Goal: Information Seeking & Learning: Learn about a topic

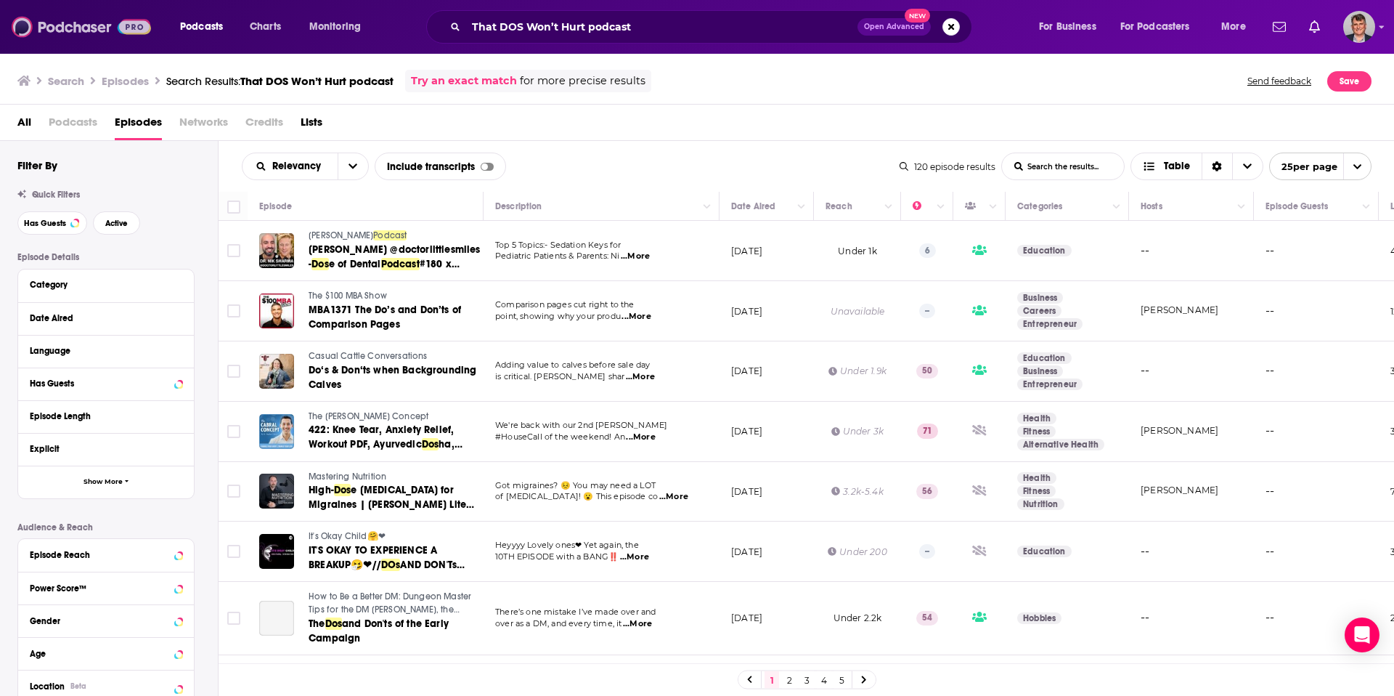
click at [70, 28] on img at bounding box center [81, 27] width 139 height 28
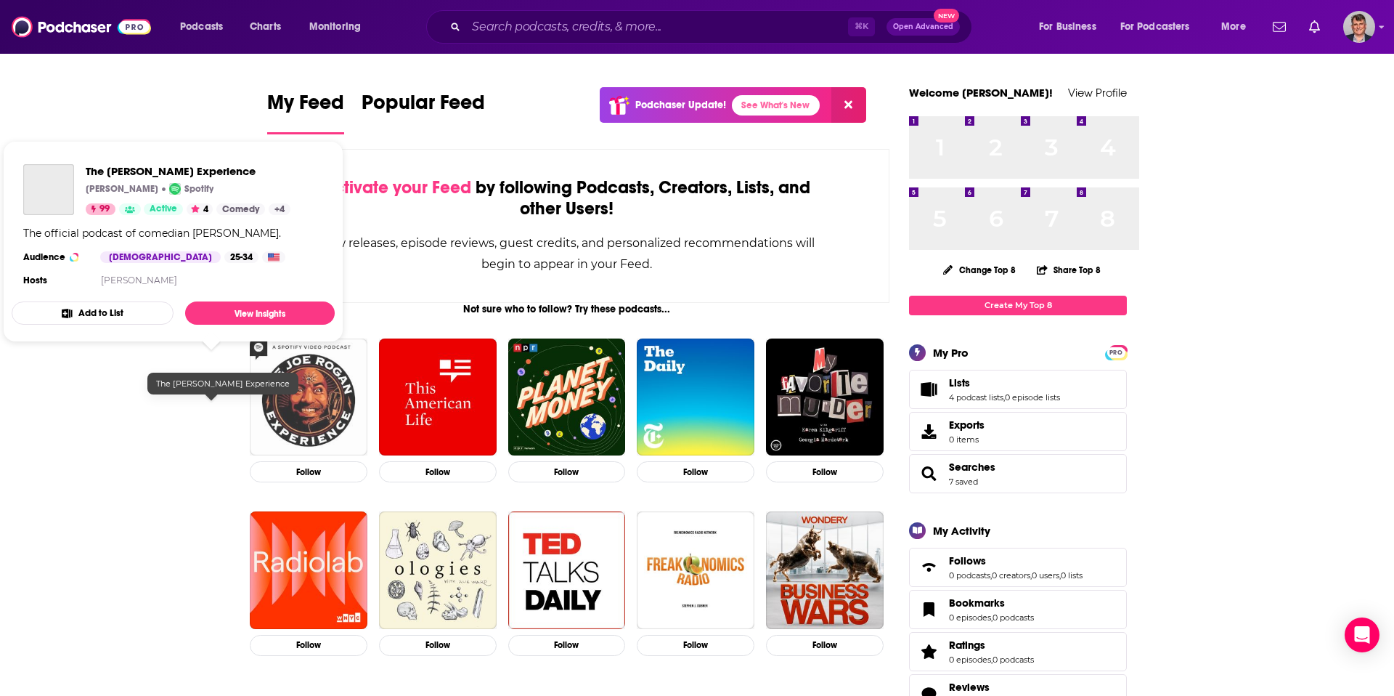
click at [250, 456] on img "The Joe Rogan Experience" at bounding box center [309, 397] width 118 height 118
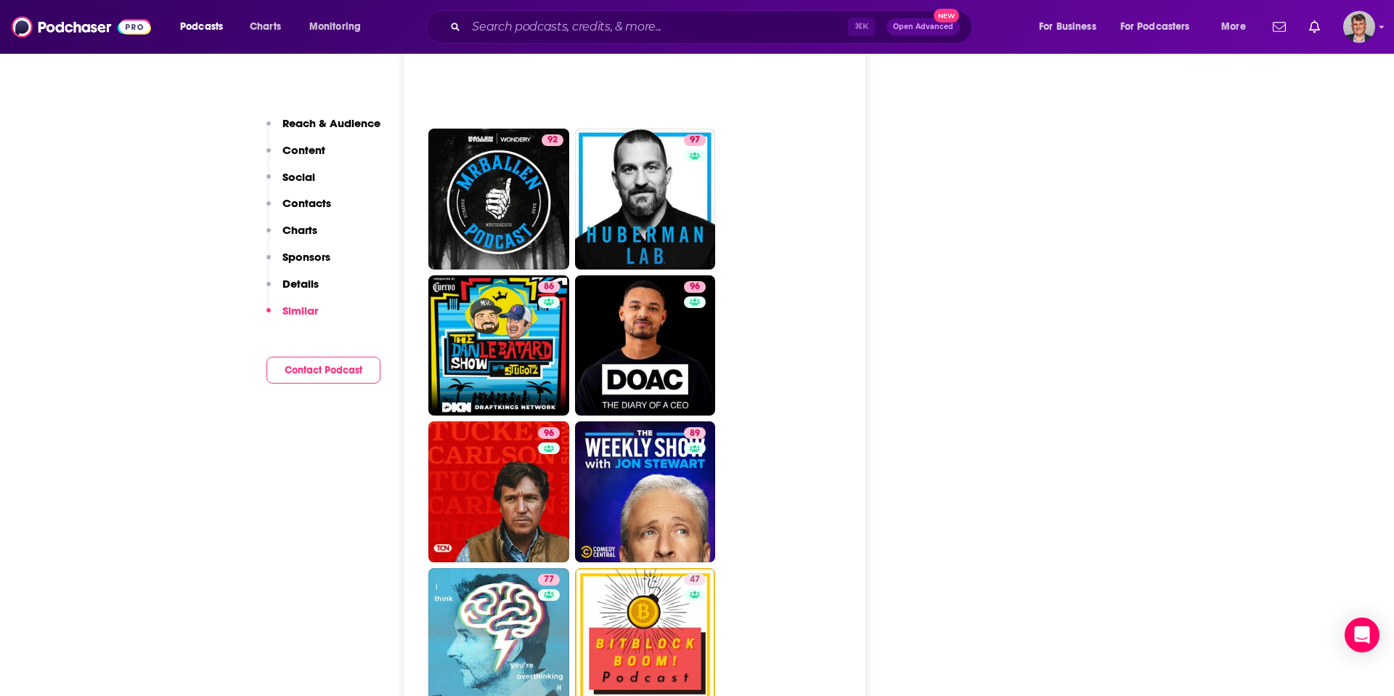
scroll to position [3929, 0]
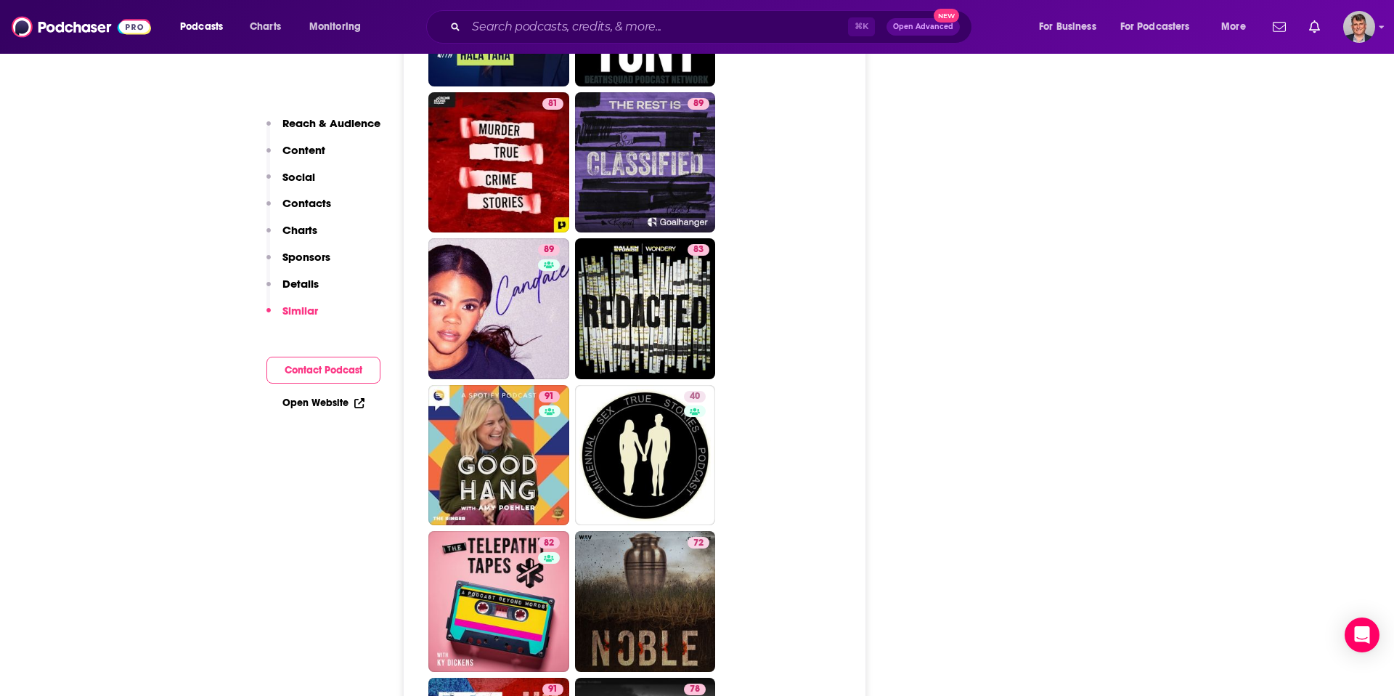
scroll to position [4199, 0]
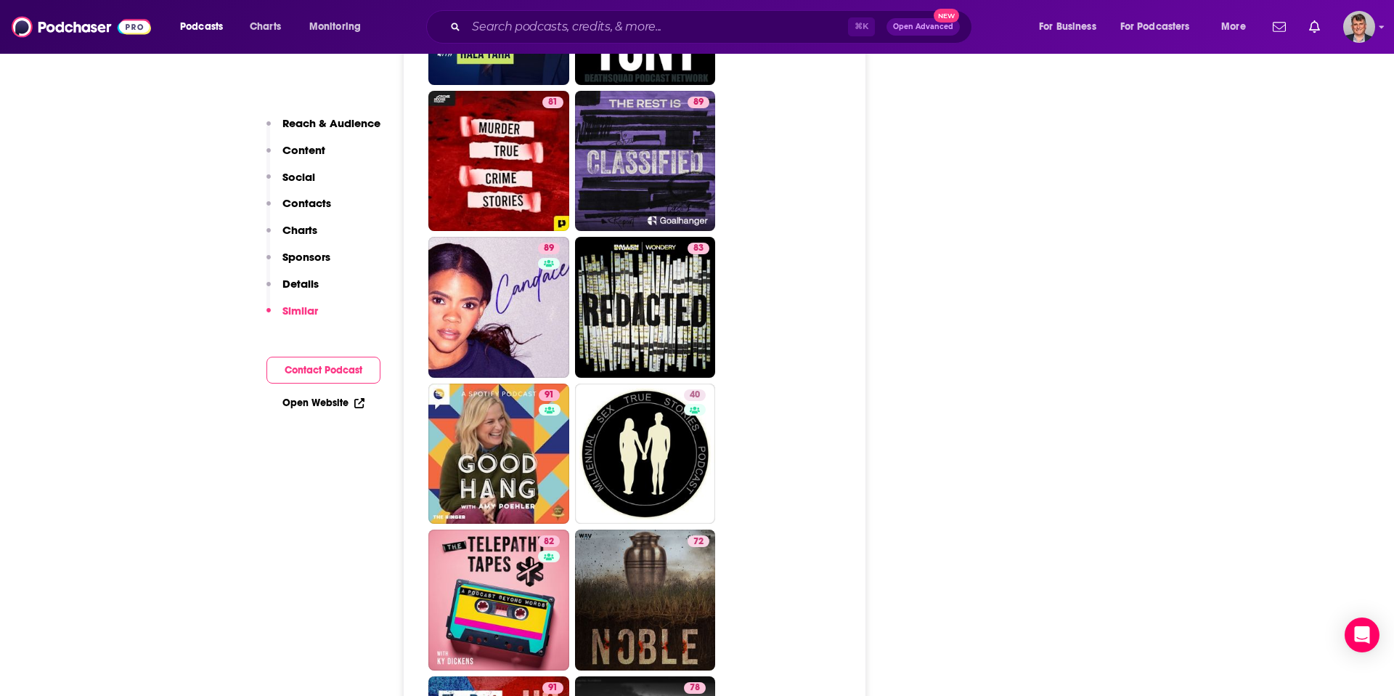
type input "[URL][DOMAIN_NAME][PERSON_NAME]"
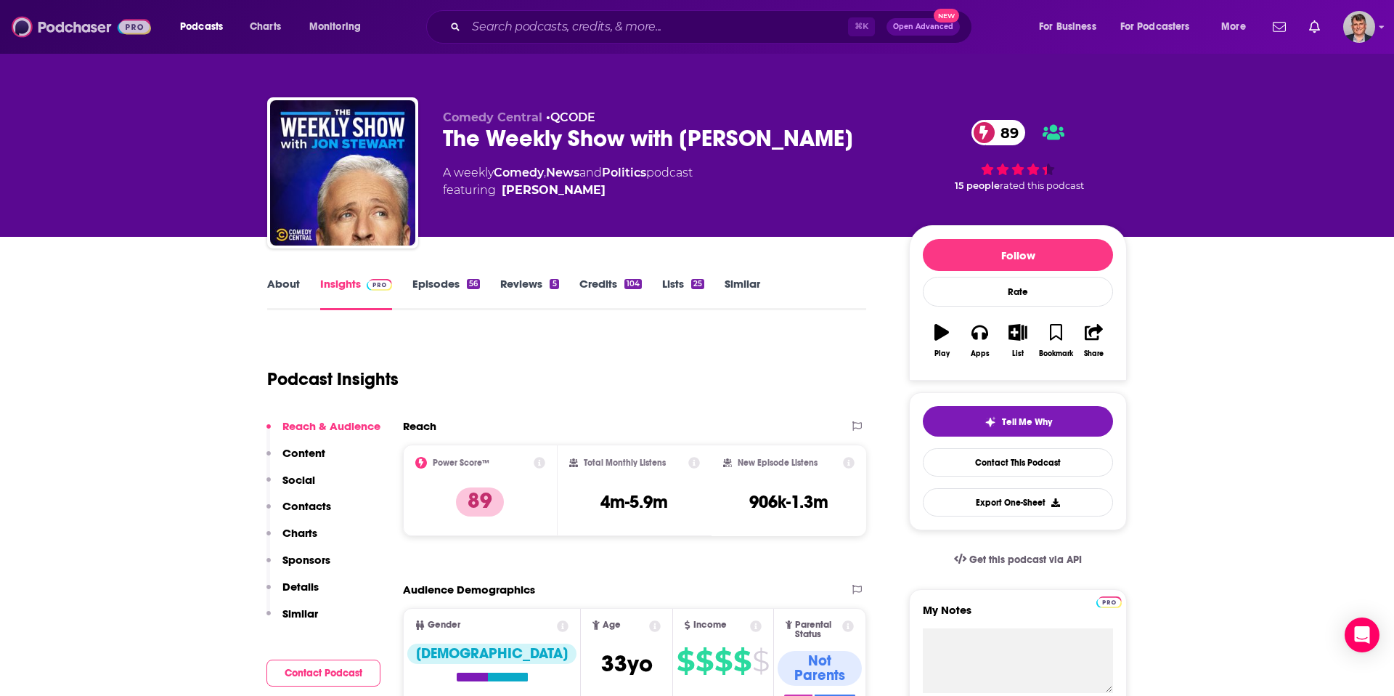
click at [78, 31] on img at bounding box center [81, 27] width 139 height 28
